Goal: Navigation & Orientation: Find specific page/section

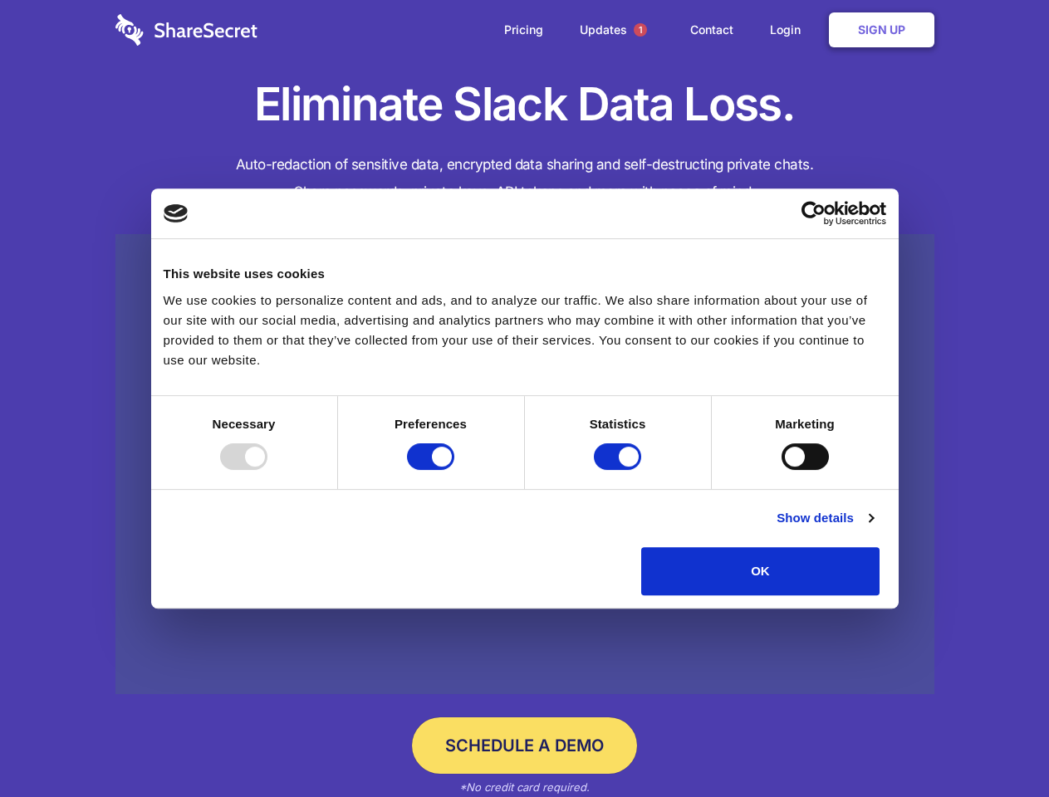
click at [267, 470] on div at bounding box center [243, 456] width 47 height 27
click at [454, 470] on input "Preferences" at bounding box center [430, 456] width 47 height 27
checkbox input "false"
click at [619, 470] on input "Statistics" at bounding box center [617, 456] width 47 height 27
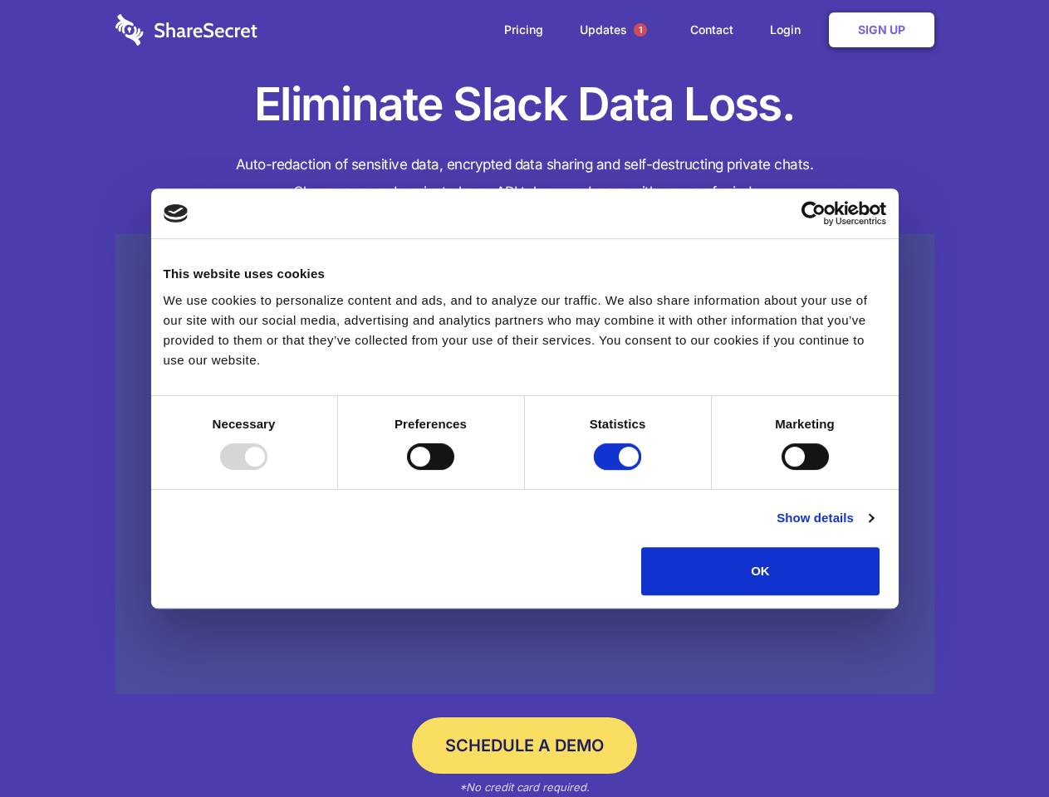
checkbox input "false"
click at [781, 470] on input "Marketing" at bounding box center [804, 456] width 47 height 27
checkbox input "true"
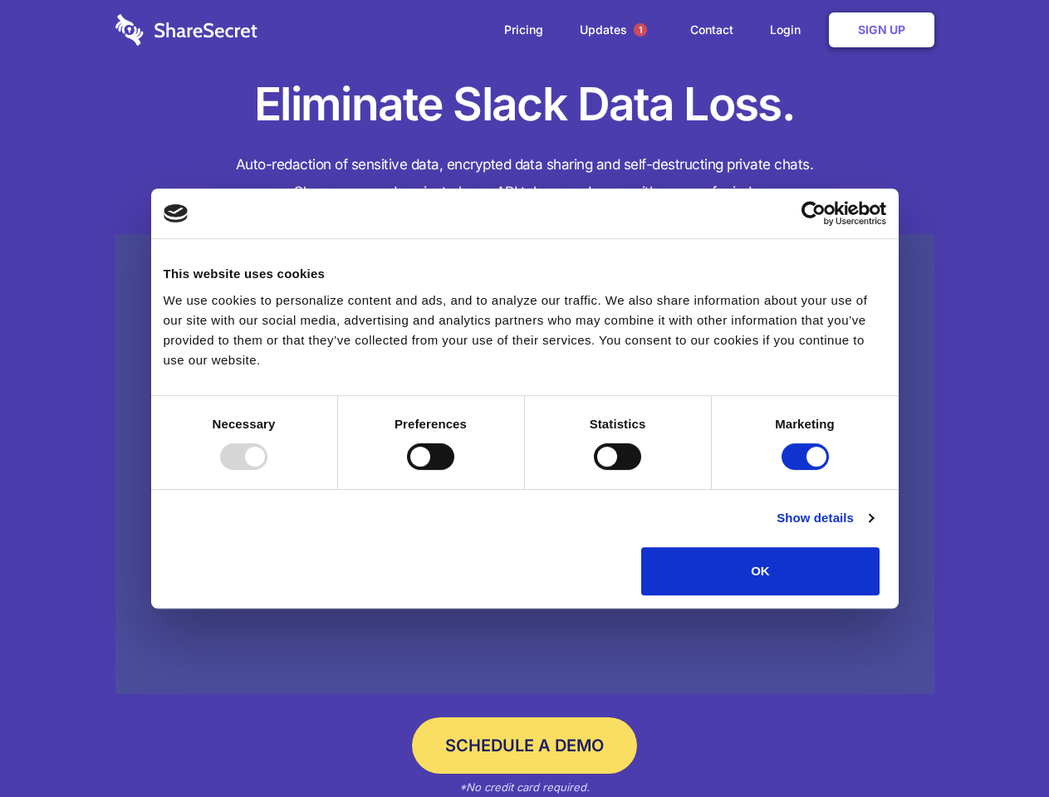
click at [873, 528] on link "Show details" at bounding box center [824, 518] width 96 height 20
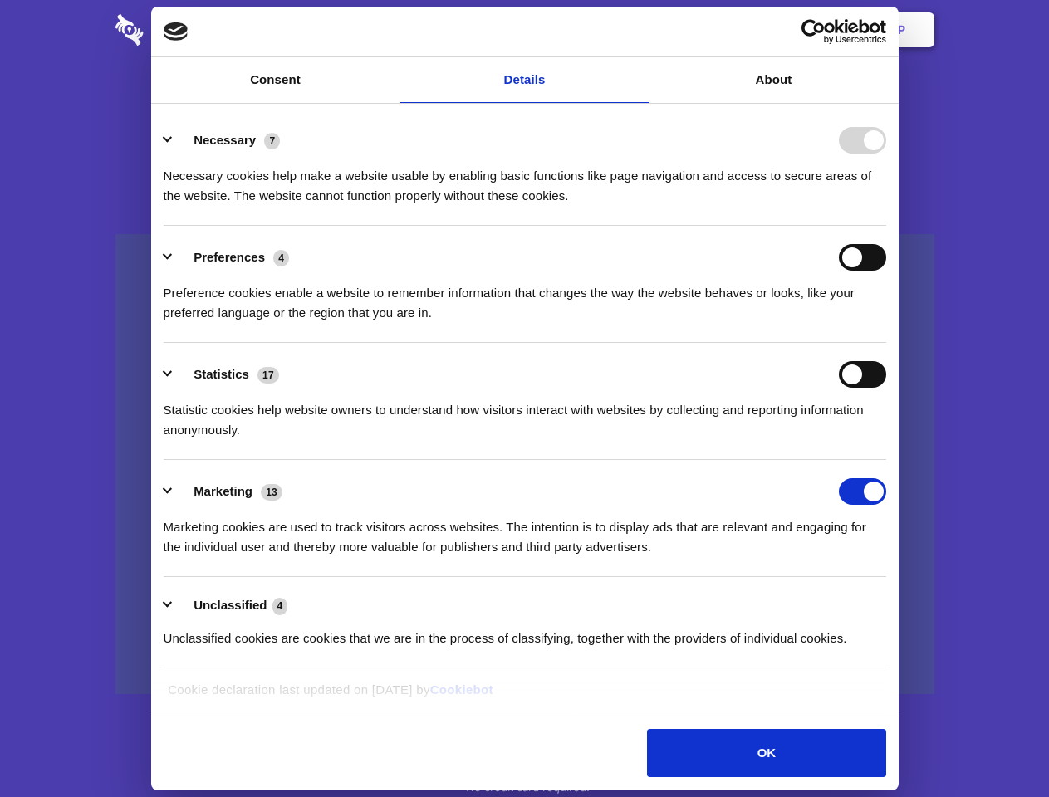
click at [886, 440] on div "Statistic cookies help website owners to understand how visitors interact with …" at bounding box center [525, 414] width 722 height 52
click at [639, 30] on span "1" at bounding box center [640, 29] width 13 height 13
